Goal: Task Accomplishment & Management: Use online tool/utility

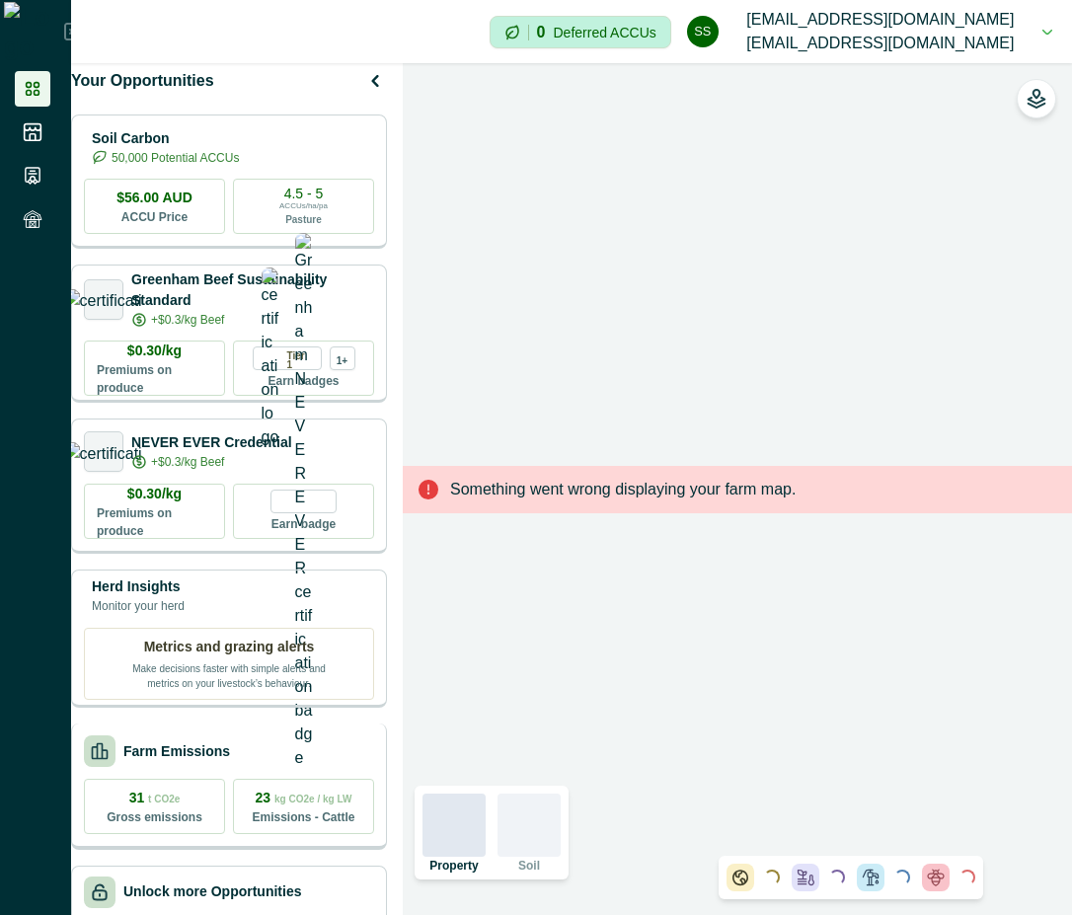
click at [254, 752] on div "Farm Emissions" at bounding box center [229, 752] width 290 height 32
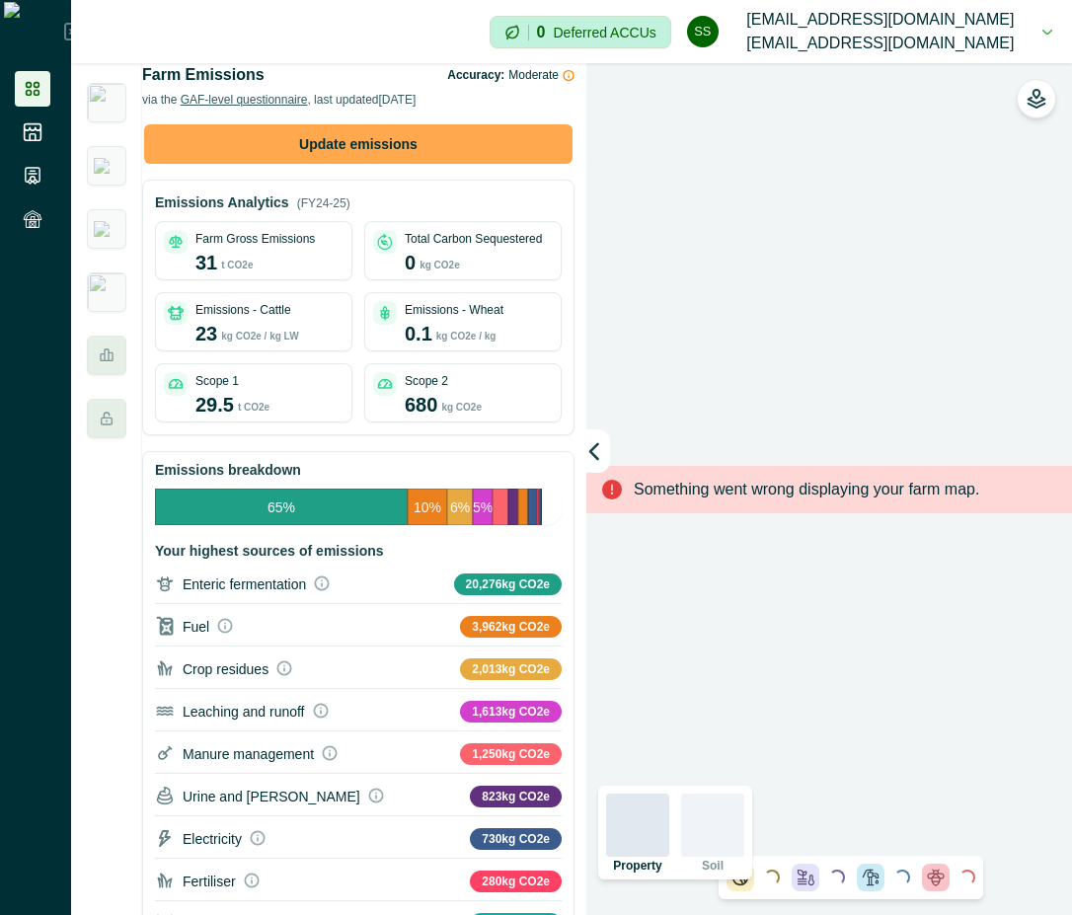
click at [350, 157] on button "Update emissions" at bounding box center [358, 143] width 428 height 39
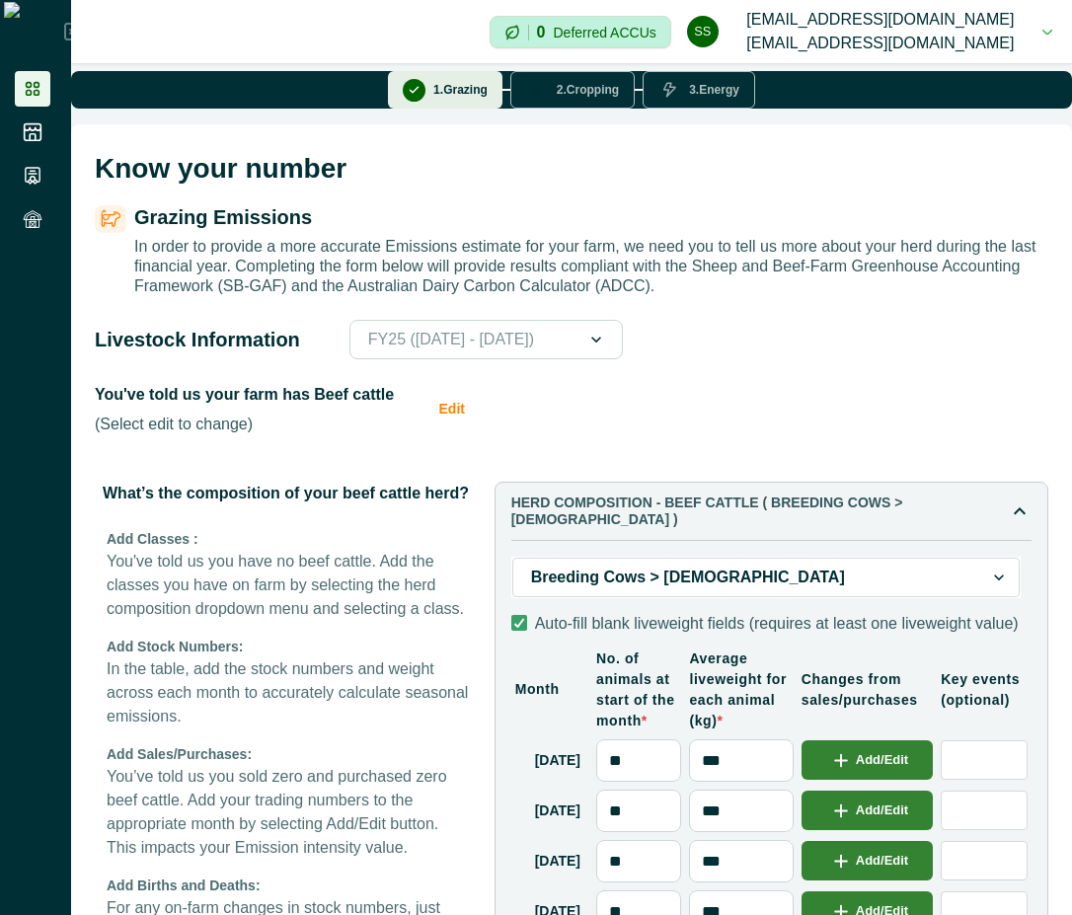
click at [580, 109] on button "2 . Cropping" at bounding box center [572, 90] width 124 height 38
